Goal: Transaction & Acquisition: Purchase product/service

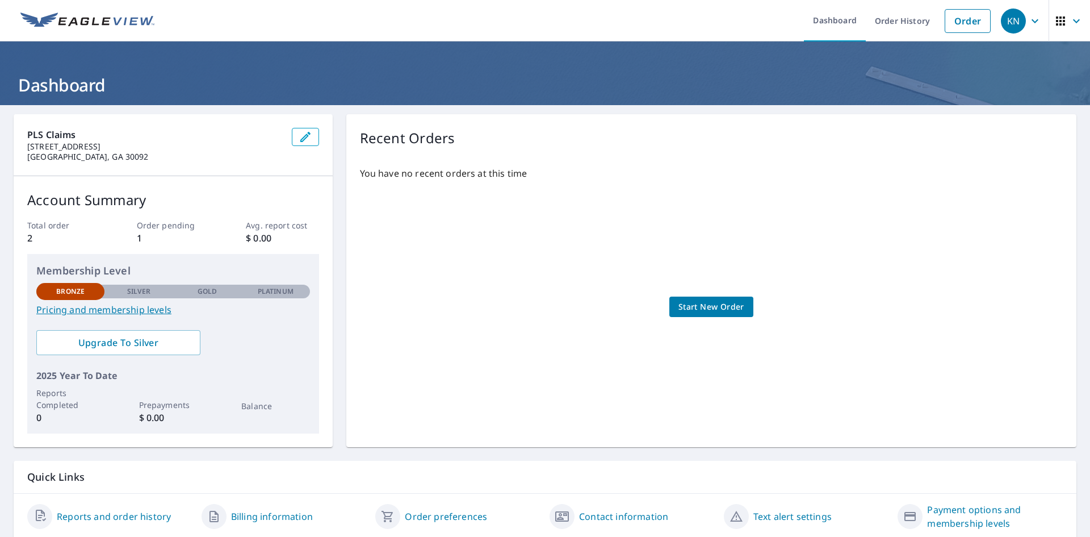
click at [138, 240] on p "1" at bounding box center [173, 238] width 73 height 14
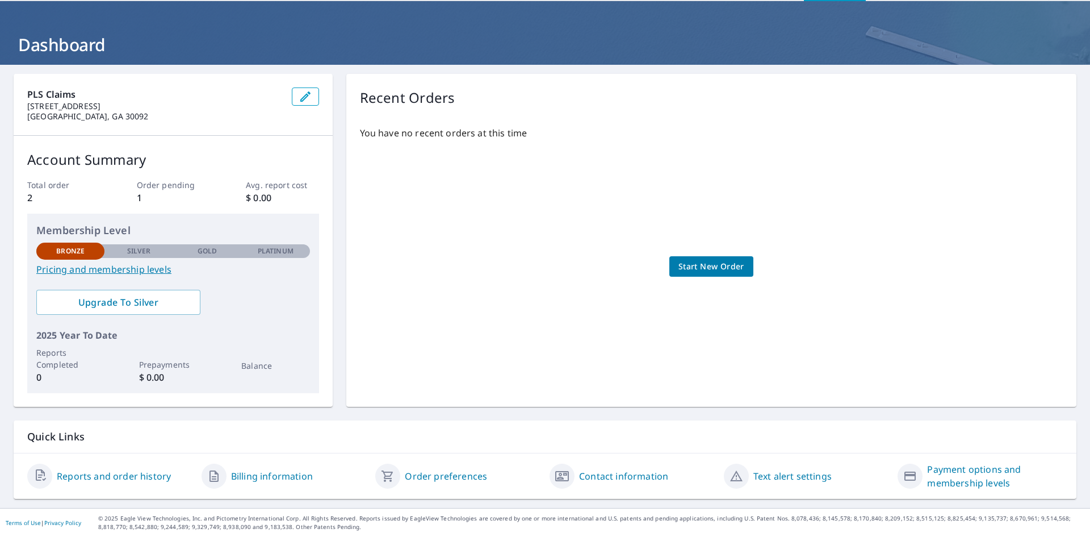
click at [708, 271] on span "Start New Order" at bounding box center [712, 267] width 66 height 14
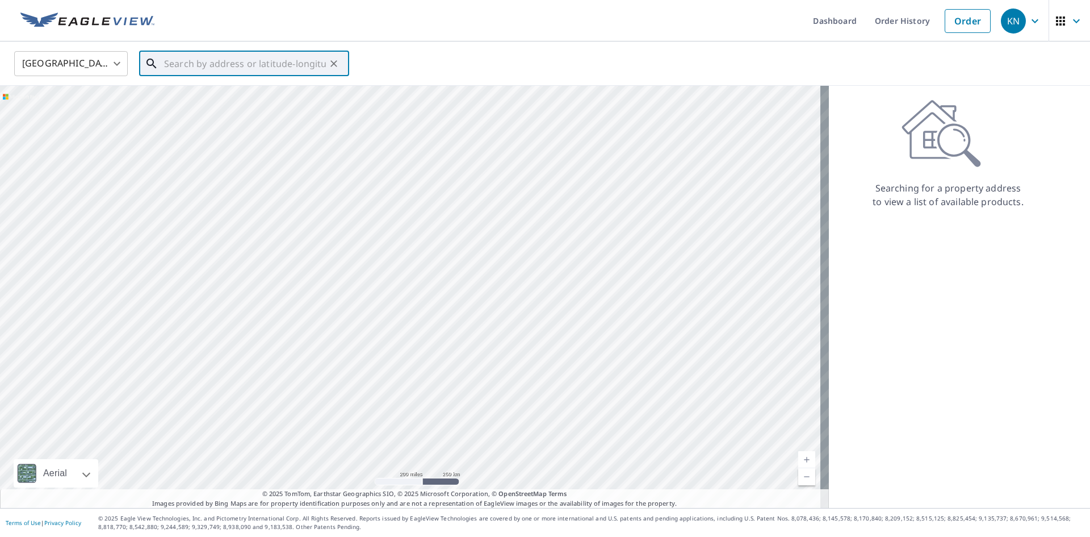
click at [207, 66] on input "text" at bounding box center [245, 64] width 162 height 32
click at [207, 59] on input "text" at bounding box center [245, 64] width 162 height 32
paste input "[STREET_ADDRESS]"
click at [223, 95] on span "[STREET_ADDRESS]" at bounding box center [251, 97] width 178 height 14
type input "[STREET_ADDRESS][PERSON_NAME]"
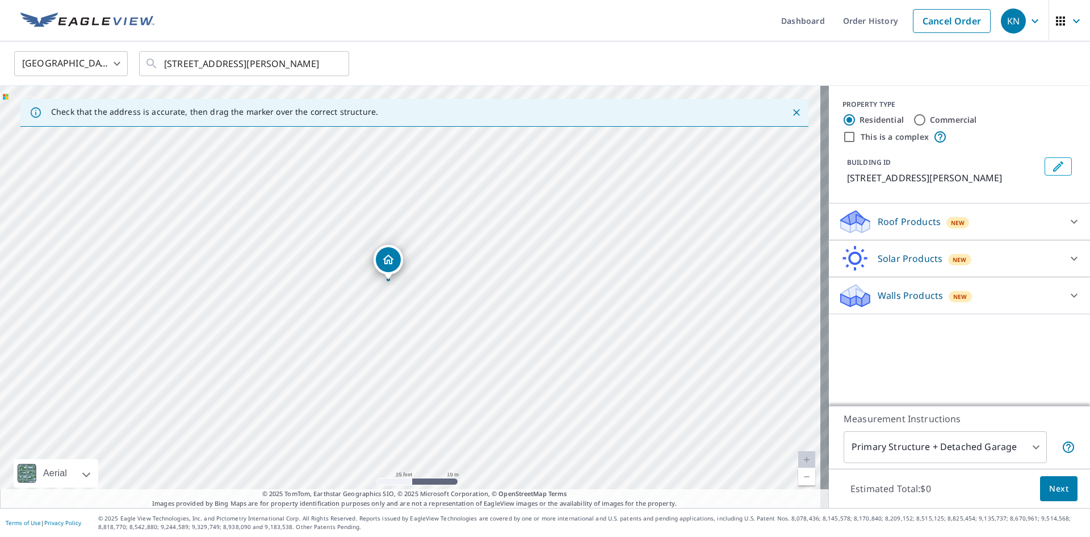
click at [385, 261] on icon "Dropped pin, building 1, Residential property, 3085 Darien Park Dr Roswell, GA …" at bounding box center [388, 259] width 11 height 10
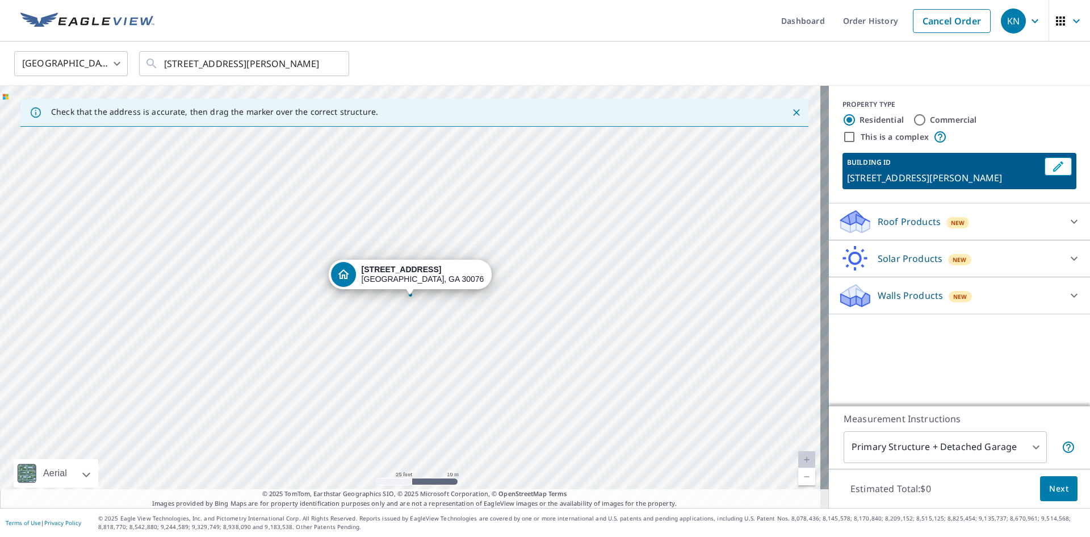
click at [896, 228] on div "Roof Products New" at bounding box center [949, 221] width 223 height 27
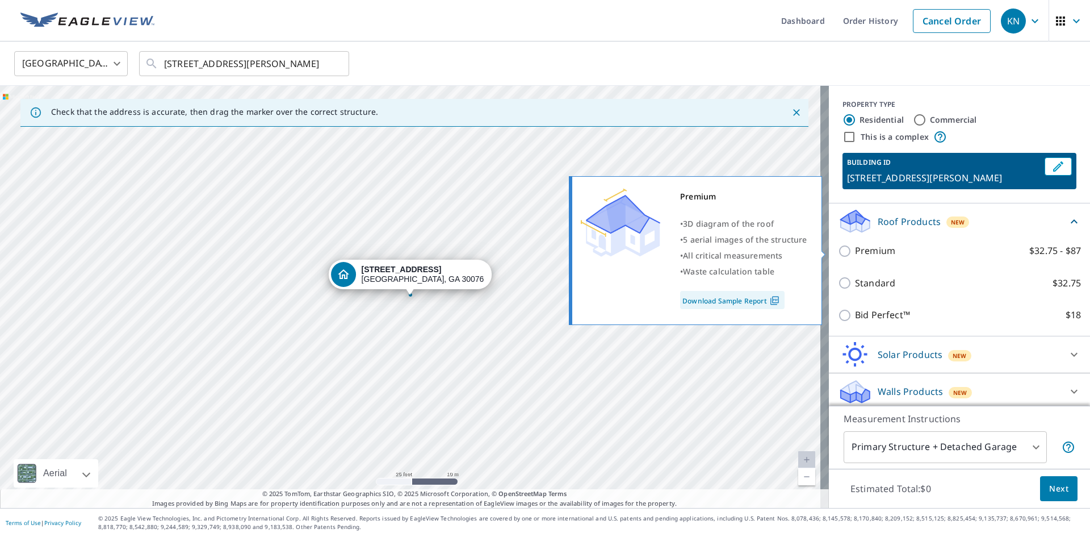
click at [855, 248] on p "Premium" at bounding box center [875, 251] width 40 height 14
click at [851, 248] on input "Premium $32.75 - $87" at bounding box center [846, 251] width 17 height 14
checkbox input "true"
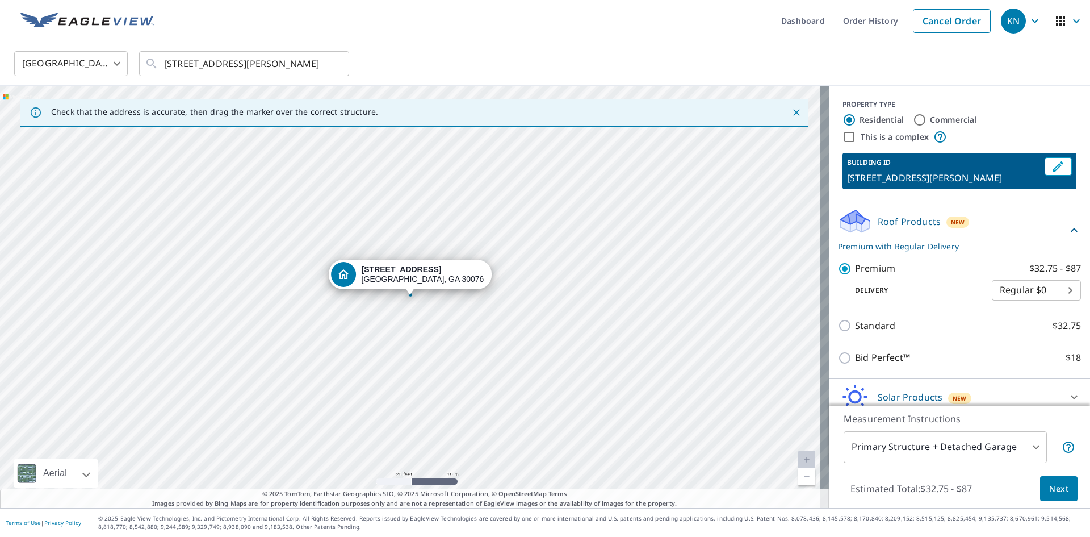
click at [1011, 296] on body "KN KN Dashboard Order History Cancel Order KN [GEOGRAPHIC_DATA] [GEOGRAPHIC_DAT…" at bounding box center [545, 268] width 1090 height 537
click at [960, 287] on div at bounding box center [545, 268] width 1090 height 537
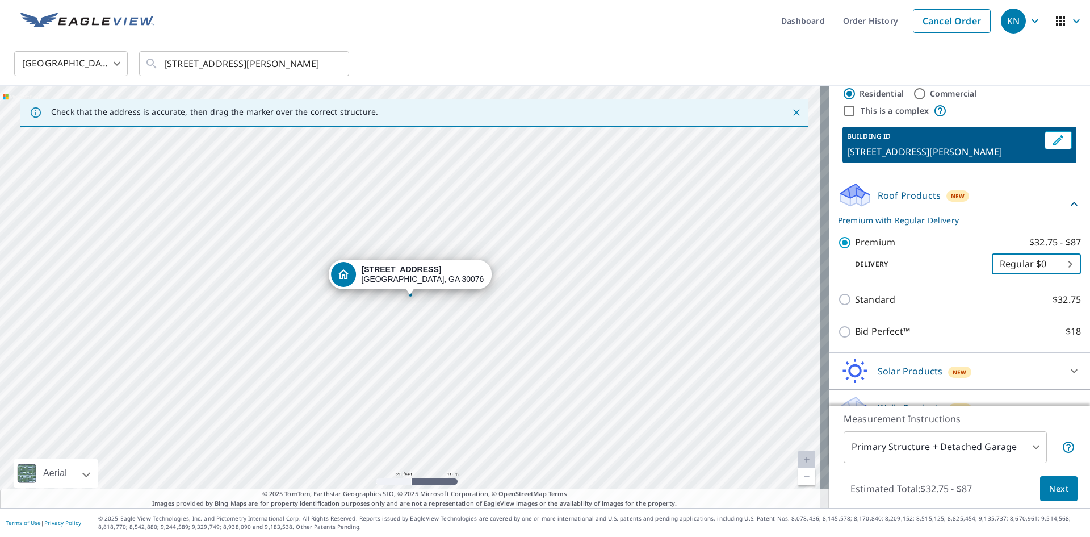
scroll to position [47, 0]
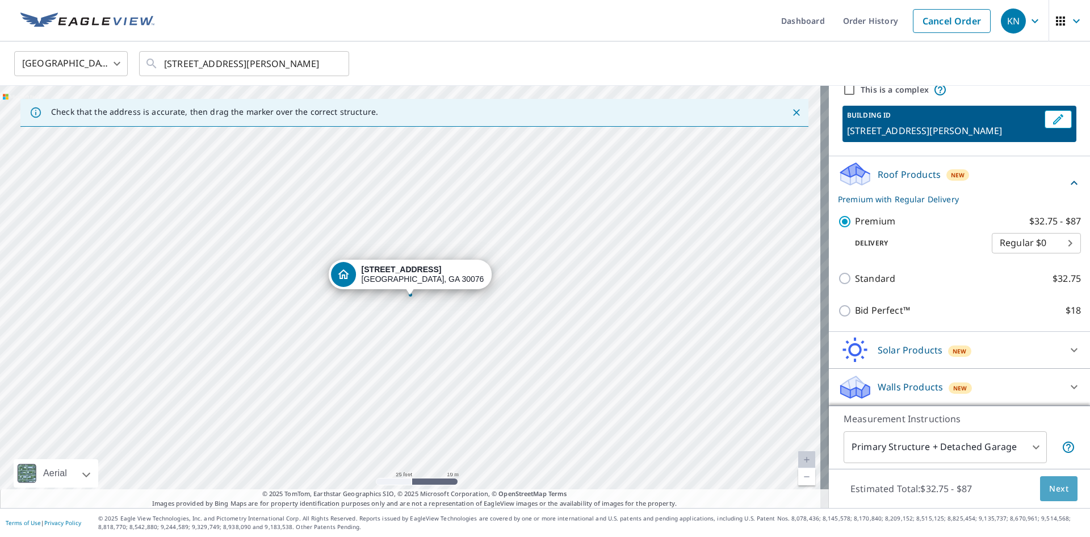
click at [1057, 486] on span "Next" at bounding box center [1058, 489] width 19 height 14
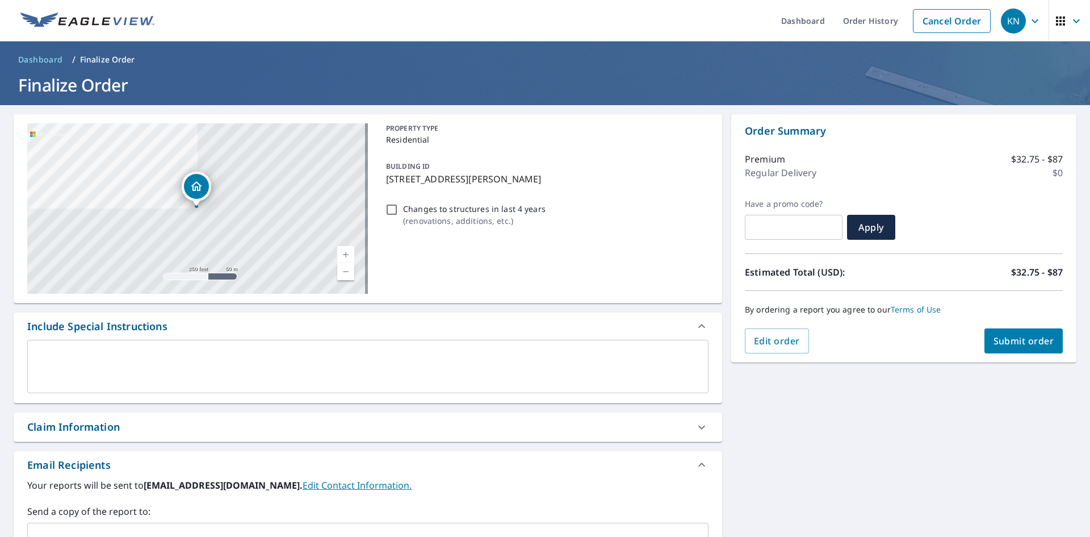
scroll to position [178, 0]
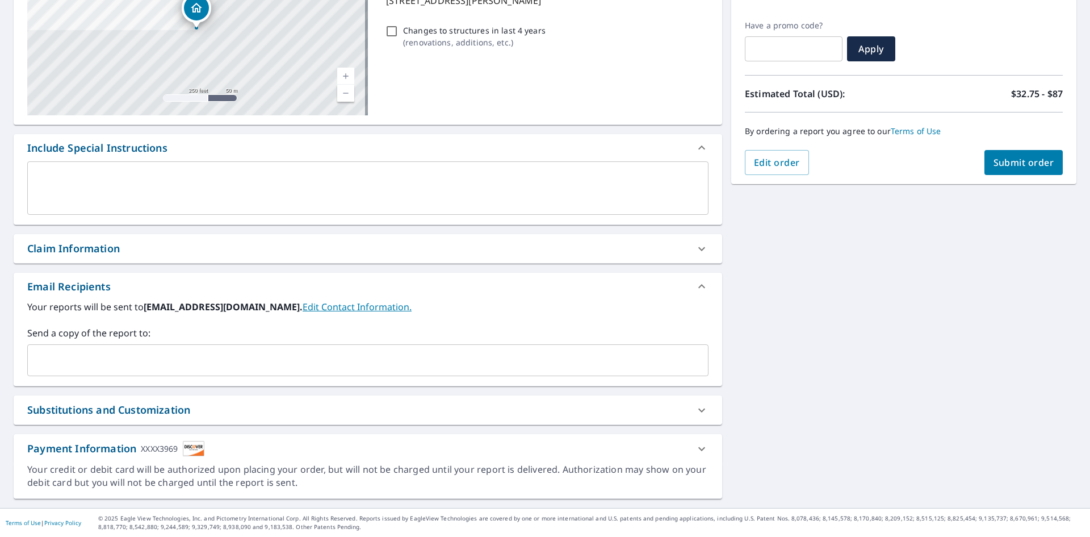
click at [240, 367] on input "text" at bounding box center [359, 360] width 654 height 22
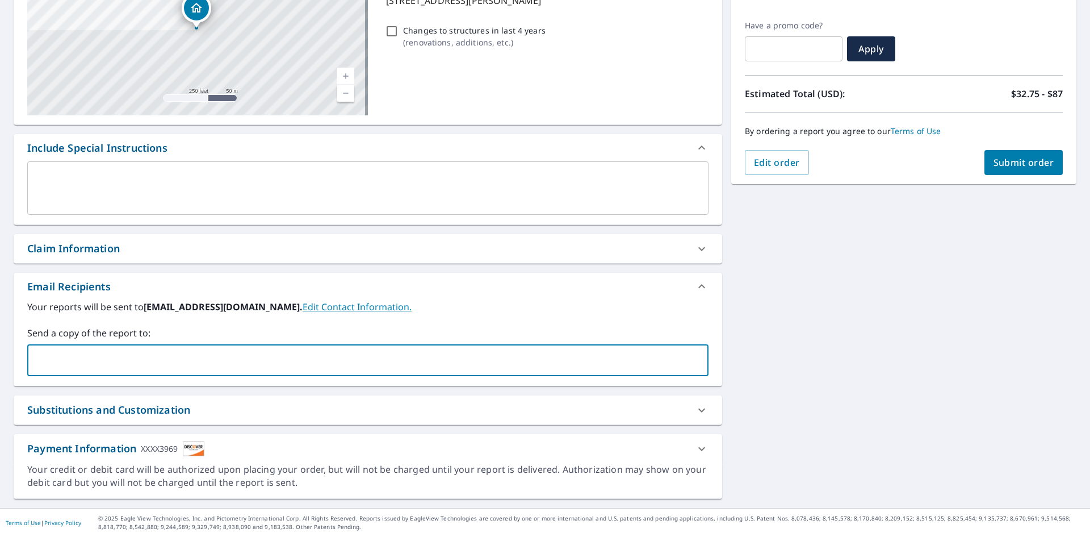
click at [237, 382] on div "Your reports will be sent to [EMAIL_ADDRESS][DOMAIN_NAME]. Edit Contact Informa…" at bounding box center [368, 343] width 709 height 86
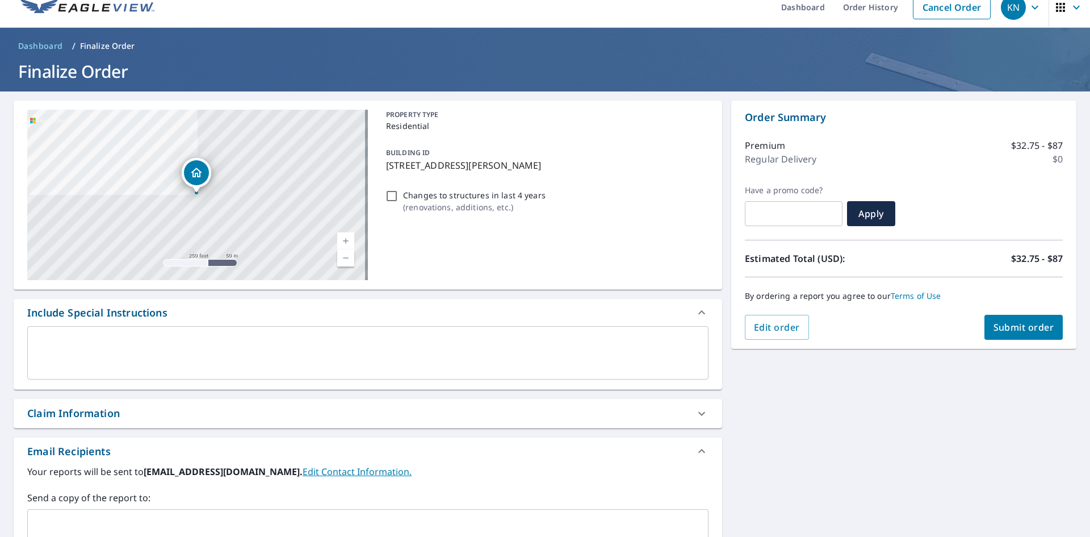
scroll to position [0, 0]
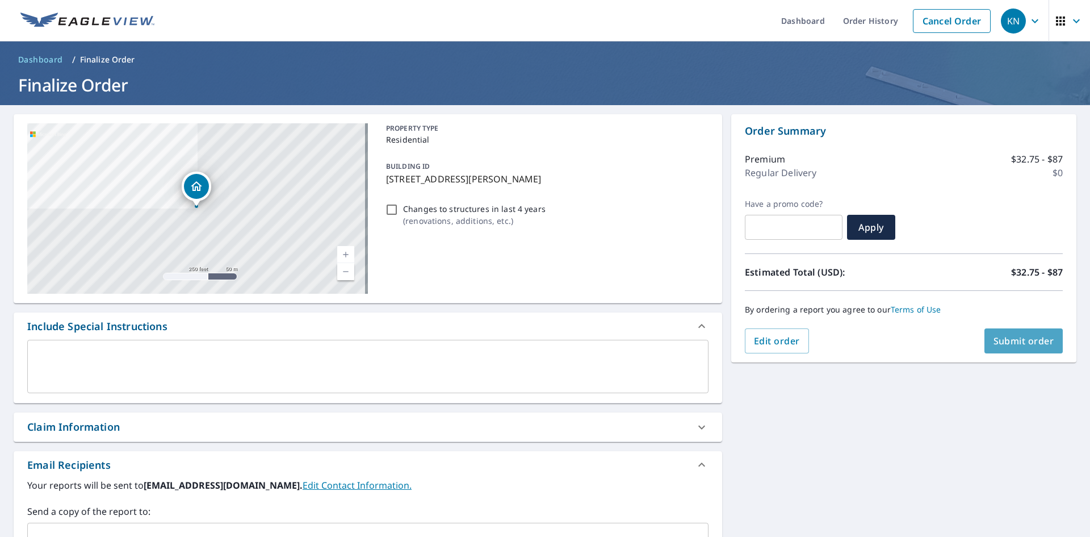
click at [994, 346] on span "Submit order" at bounding box center [1024, 340] width 61 height 12
